Goal: Information Seeking & Learning: Check status

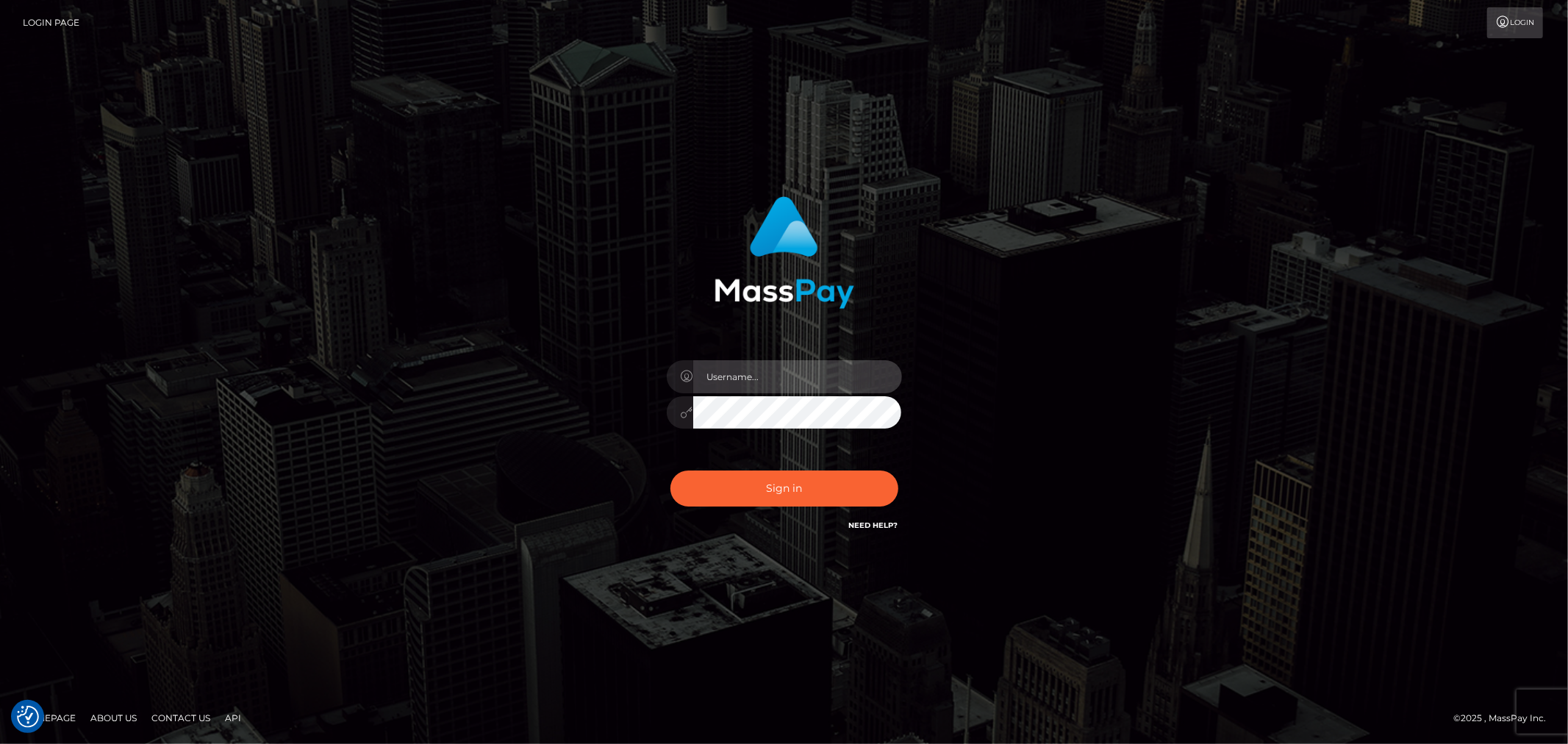
click at [824, 380] on input "text" at bounding box center [797, 377] width 209 height 33
click at [715, 375] on input "text" at bounding box center [797, 377] width 209 height 33
type input "Ivan.B2"
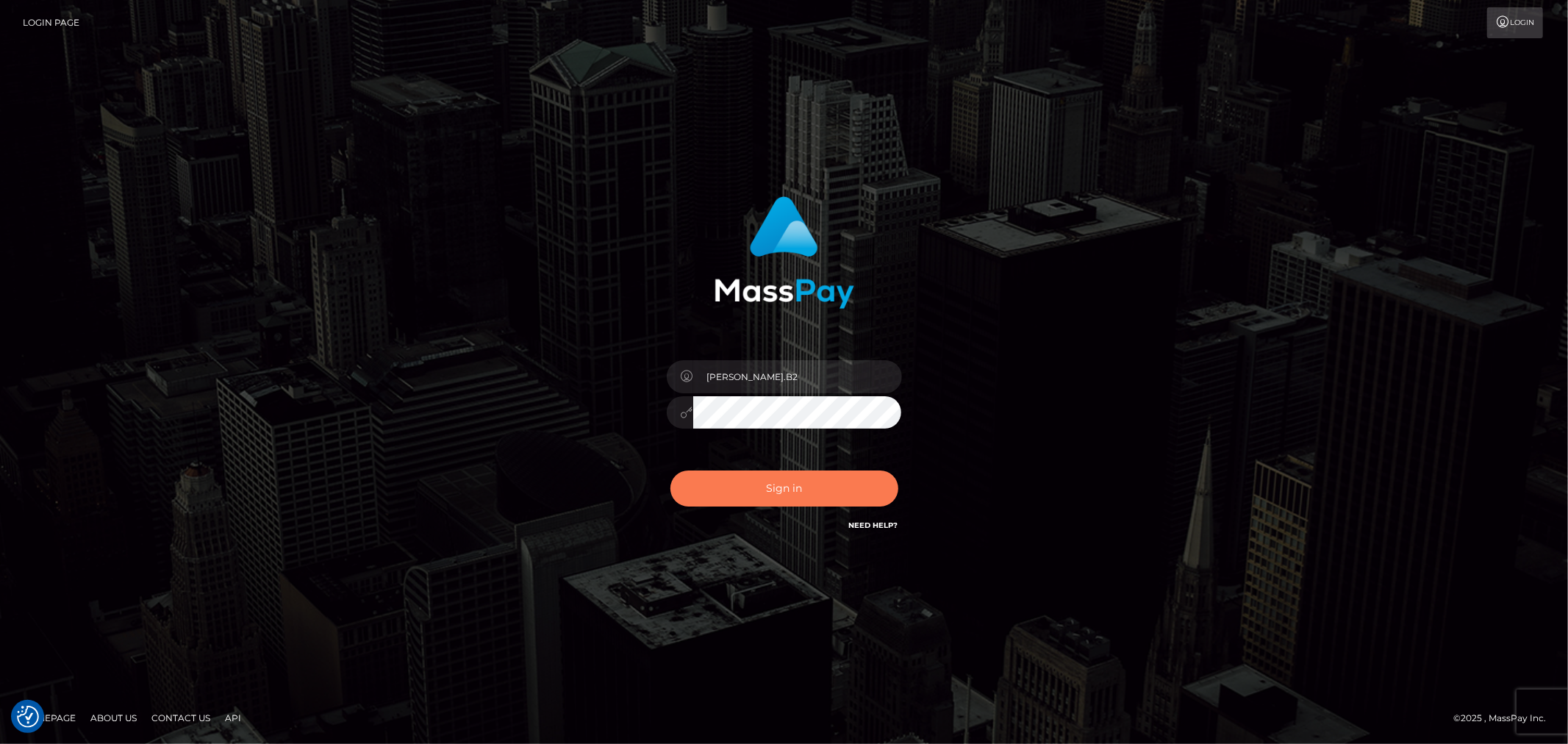
click at [774, 496] on button "Sign in" at bounding box center [784, 488] width 228 height 36
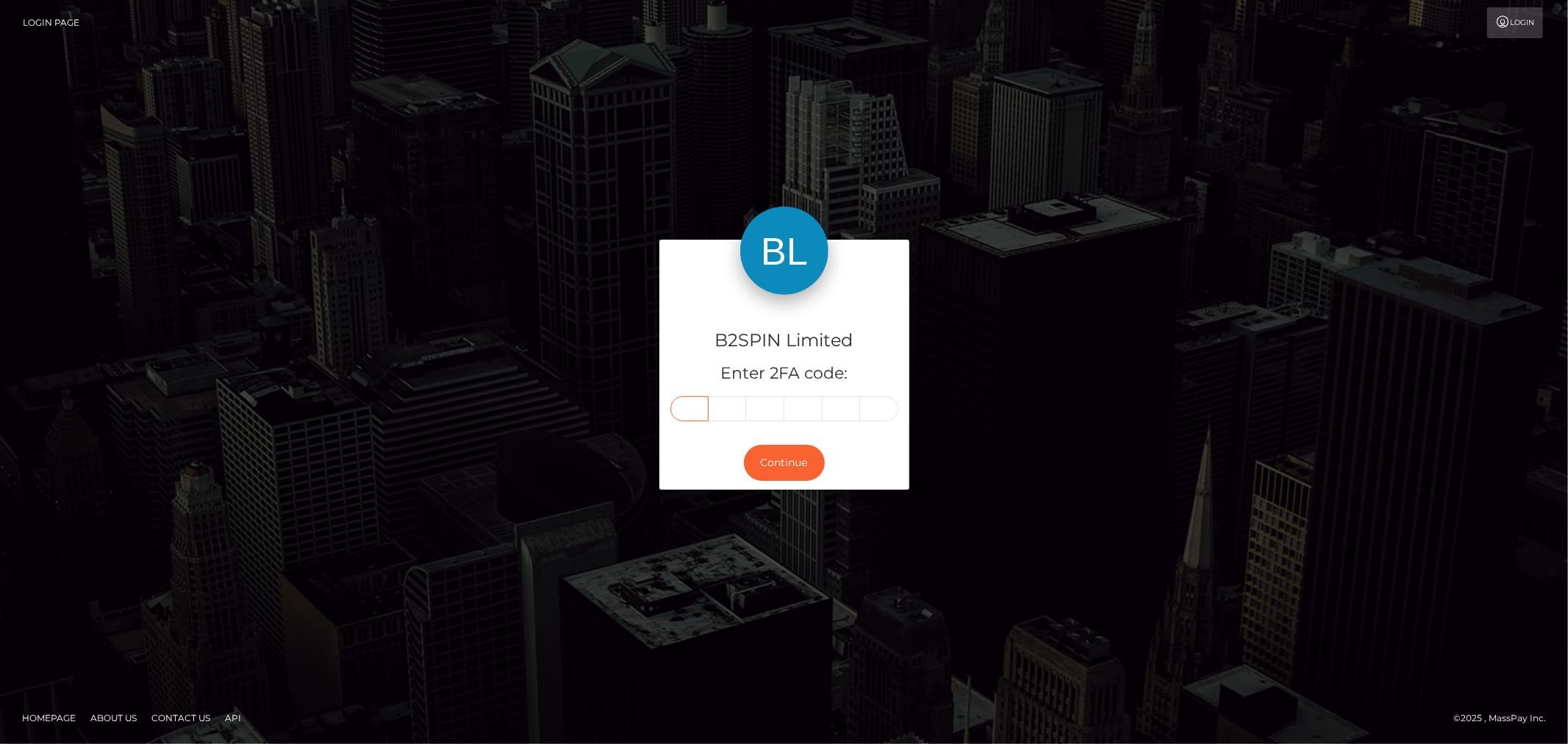
click at [690, 410] on input "text" at bounding box center [690, 408] width 38 height 25
type input "5"
type input "9"
type input "5"
type input "9"
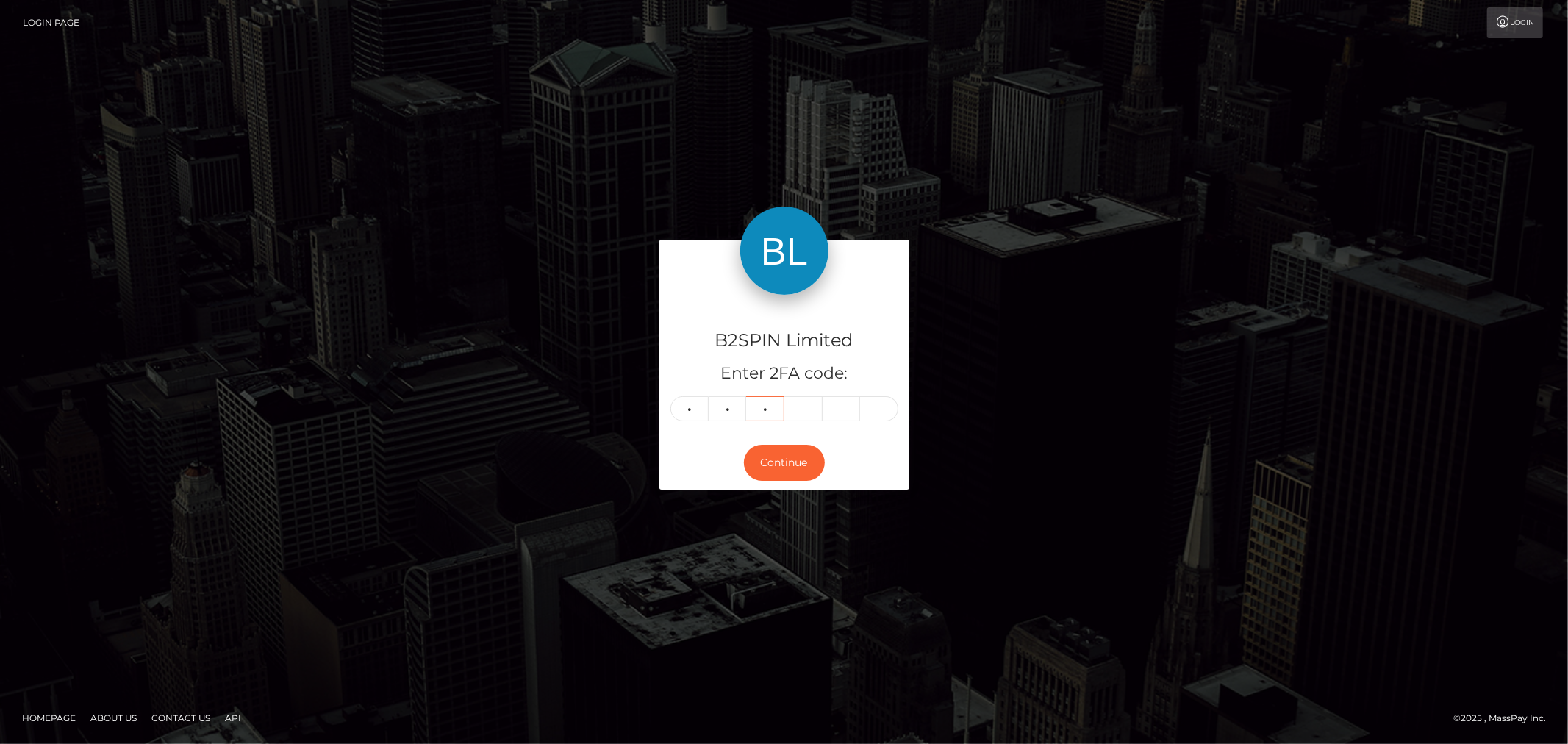
type input "0"
type input "2"
type input "3"
type input "4"
click at [797, 471] on button "Continue" at bounding box center [784, 463] width 81 height 36
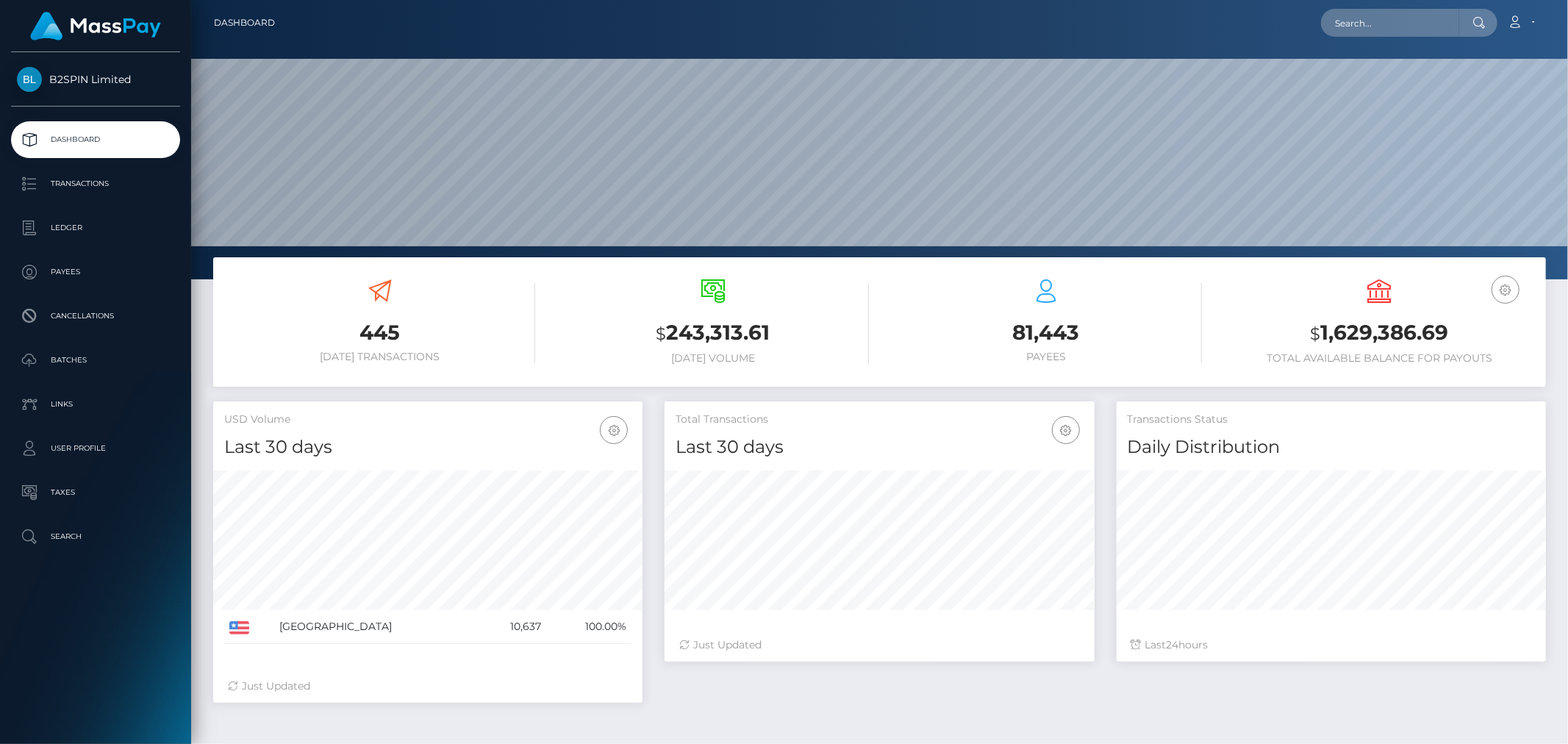
scroll to position [260, 429]
click at [1408, 335] on h3 "$ 1,629,386.69" at bounding box center [1379, 333] width 311 height 30
copy h3 "1,629,386.69"
click at [70, 230] on p "Ledger" at bounding box center [96, 227] width 158 height 22
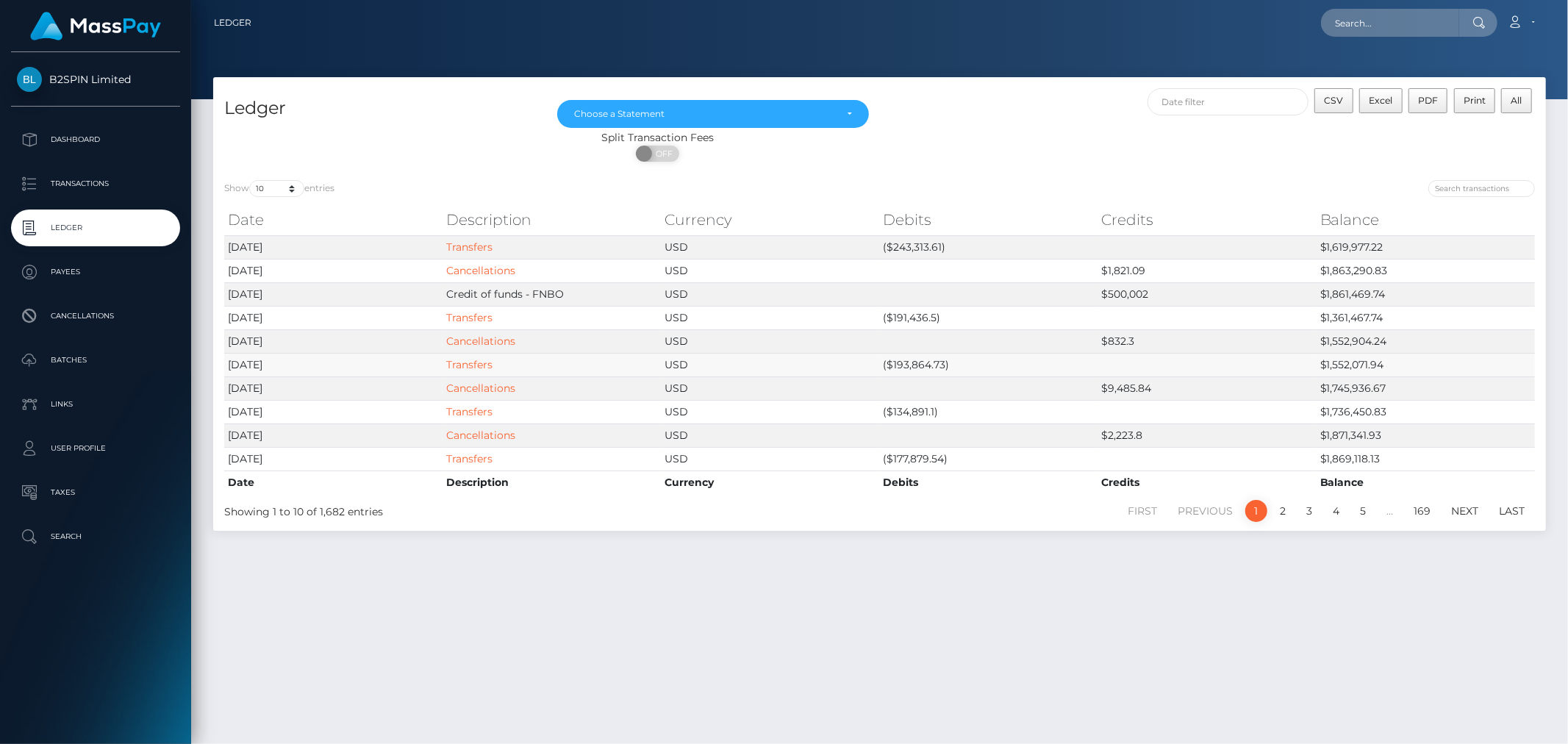
click at [919, 365] on td "($193,864.73)" at bounding box center [988, 364] width 218 height 23
copy td "193,864.73"
click at [908, 313] on td "($191,436.5)" at bounding box center [988, 317] width 218 height 23
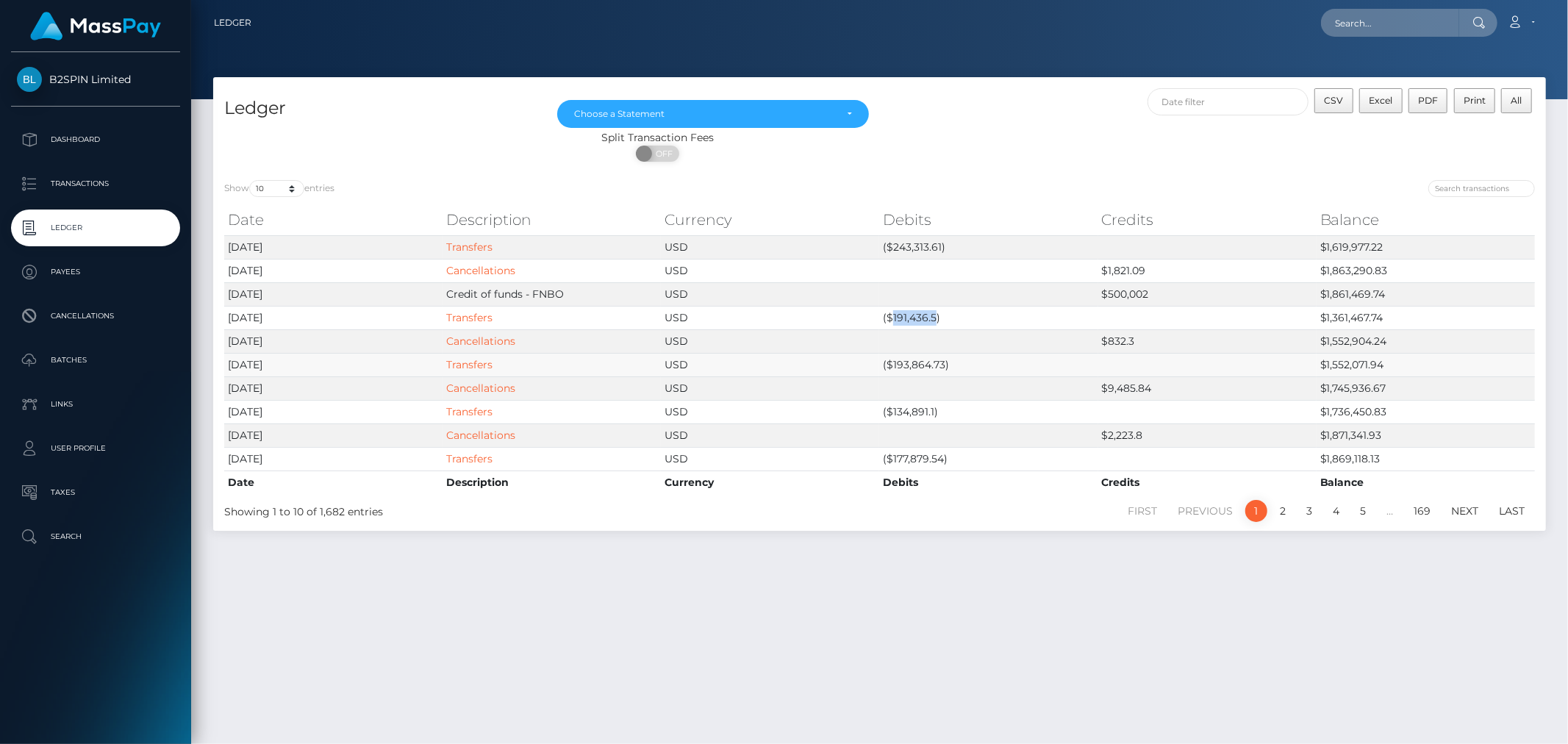
copy td "191,436.5"
click at [933, 248] on td "($243,313.61)" at bounding box center [988, 246] width 218 height 23
copy td "243,313.61"
